Goal: Task Accomplishment & Management: Manage account settings

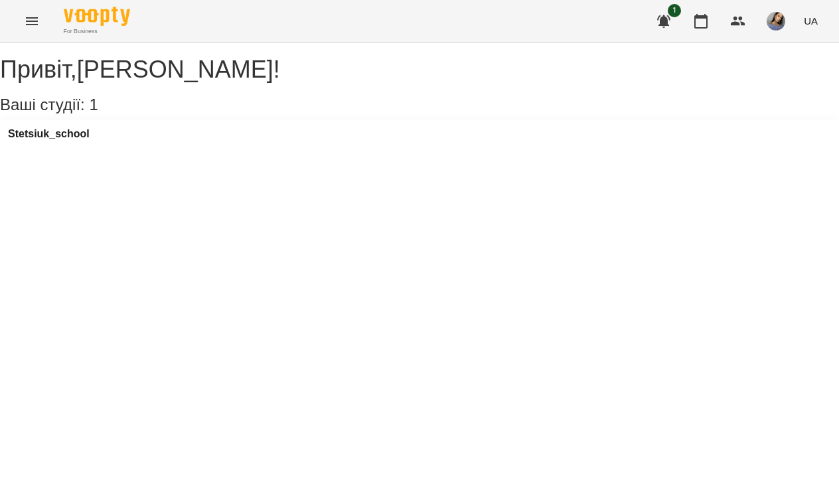
click at [201, 156] on div "Stetsiuk_school" at bounding box center [419, 138] width 839 height 36
click at [671, 20] on icon "button" at bounding box center [663, 21] width 13 height 13
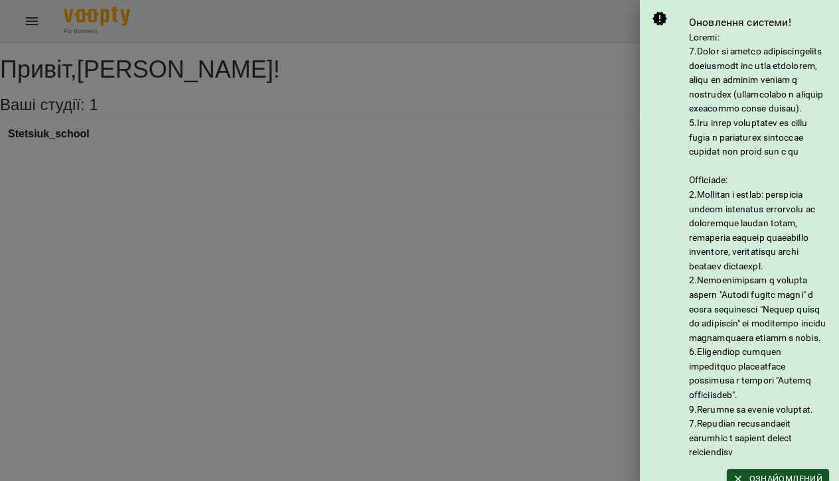
click at [610, 54] on div at bounding box center [419, 240] width 839 height 481
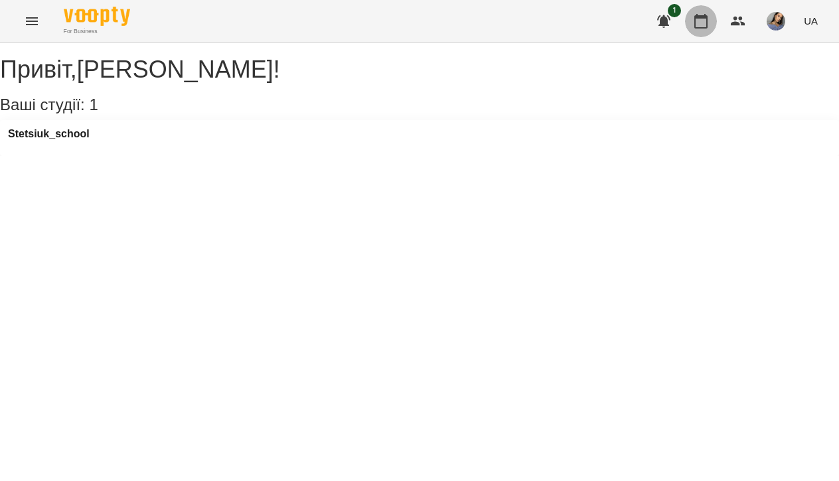
click at [700, 21] on icon "button" at bounding box center [701, 21] width 16 height 16
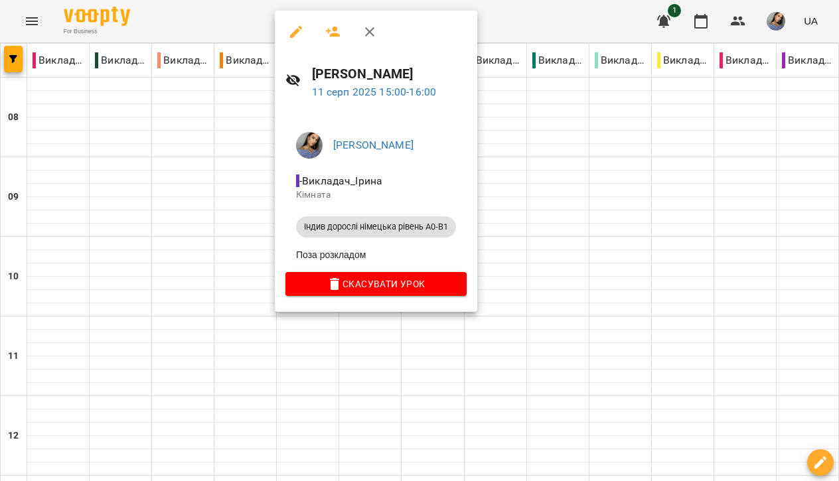
click at [215, 213] on div at bounding box center [419, 240] width 839 height 481
